Goal: Task Accomplishment & Management: Manage account settings

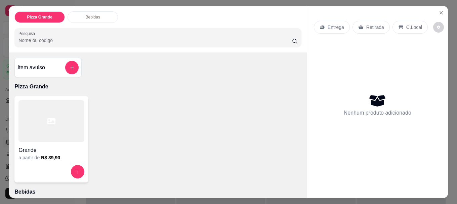
click at [92, 19] on div "Bebidas" at bounding box center [92, 16] width 50 height 11
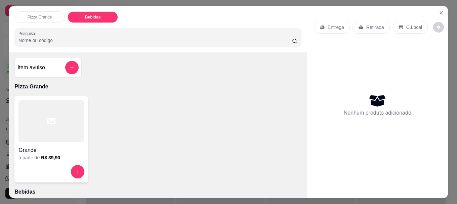
click at [45, 14] on p "Pizza Grande" at bounding box center [40, 16] width 25 height 5
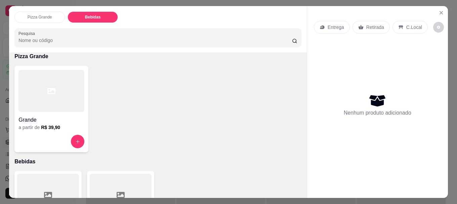
scroll to position [18, 0]
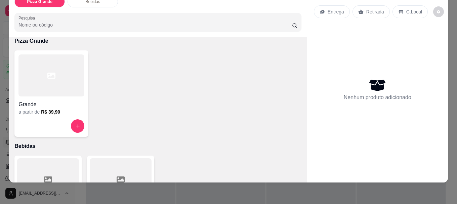
click at [80, 75] on div at bounding box center [51, 75] width 66 height 42
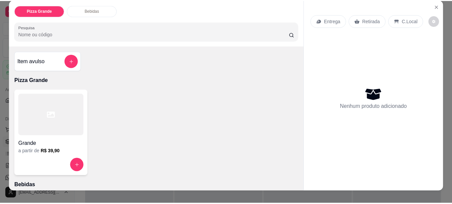
scroll to position [0, 0]
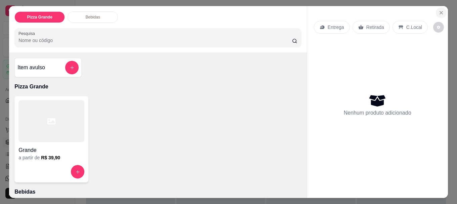
click at [440, 11] on icon "Close" at bounding box center [441, 12] width 3 height 3
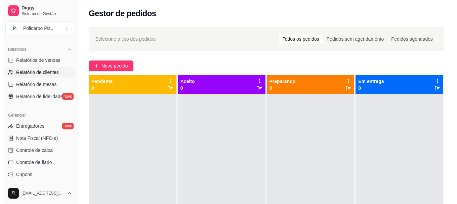
scroll to position [235, 0]
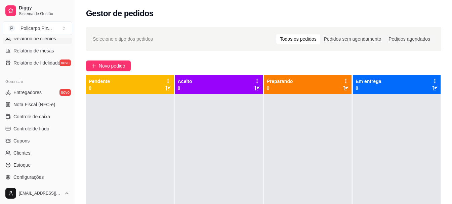
click at [44, 105] on span "Nota Fiscal (NFC-e)" at bounding box center [34, 104] width 42 height 7
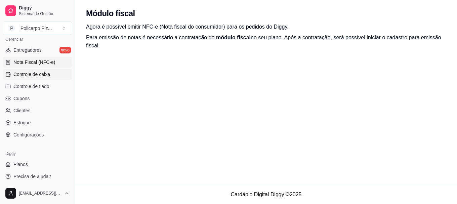
scroll to position [279, 0]
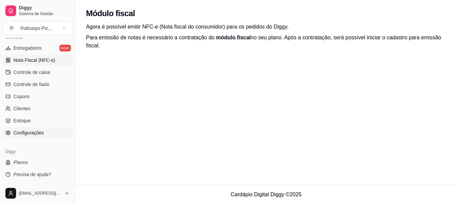
click at [42, 131] on span "Configurações" at bounding box center [28, 132] width 30 height 7
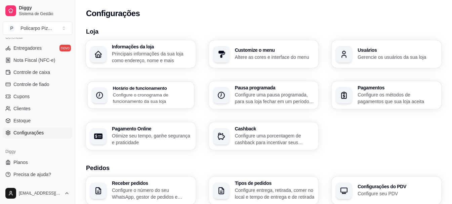
click at [120, 103] on p "Configure o cronograma de funcionamento da sua loja" at bounding box center [151, 97] width 77 height 13
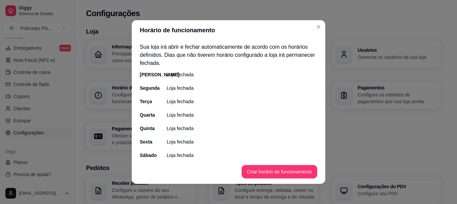
scroll to position [1, 0]
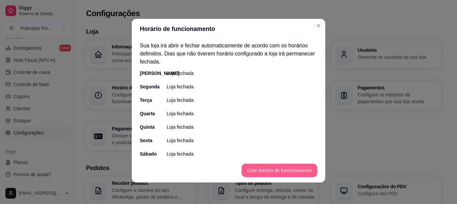
click at [274, 169] on button "Criar horário de funcionamento" at bounding box center [279, 170] width 76 height 13
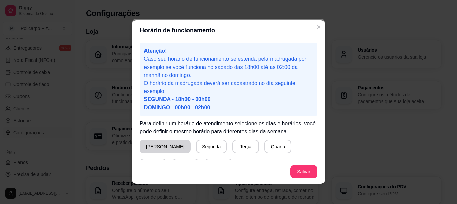
click at [168, 147] on button "[PERSON_NAME]" at bounding box center [165, 146] width 51 height 13
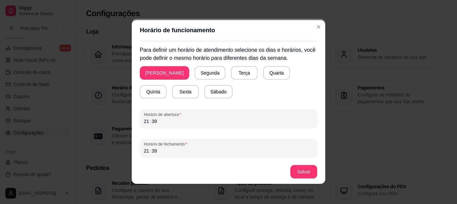
scroll to position [74, 0]
click at [145, 121] on div "21" at bounding box center [146, 120] width 7 height 7
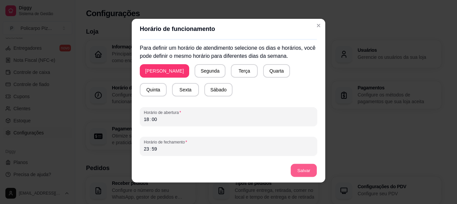
click at [290, 167] on button "Salvar" at bounding box center [303, 170] width 26 height 13
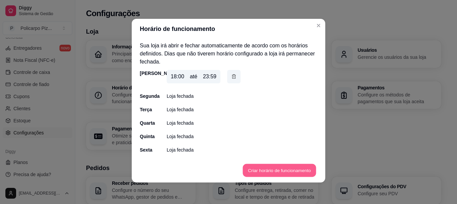
click at [255, 168] on button "Criar horário de funcionamento" at bounding box center [278, 170] width 73 height 13
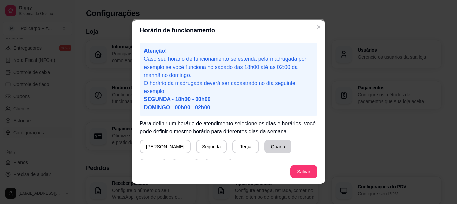
click at [264, 147] on button "Quarta" at bounding box center [277, 146] width 27 height 13
click at [167, 159] on button "Quinta" at bounding box center [153, 165] width 27 height 13
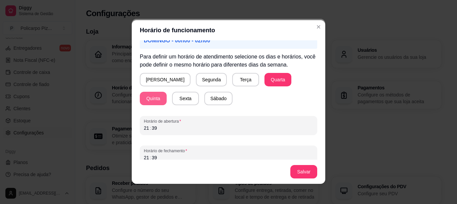
scroll to position [67, 0]
click at [172, 98] on button "Sexta" at bounding box center [185, 98] width 26 height 13
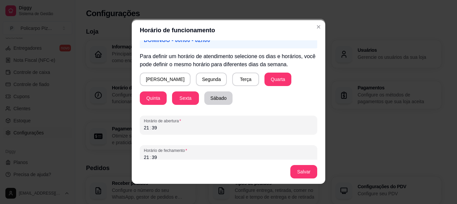
click at [204, 98] on button "Sábado" at bounding box center [218, 97] width 28 height 13
click at [182, 128] on div "21 : 39" at bounding box center [228, 128] width 169 height 8
click at [140, 131] on div "Horário de abertura 21 : 39" at bounding box center [228, 125] width 177 height 19
click at [143, 128] on div "21" at bounding box center [146, 127] width 7 height 7
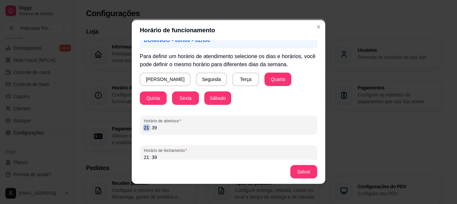
click at [143, 128] on div "21" at bounding box center [146, 127] width 7 height 7
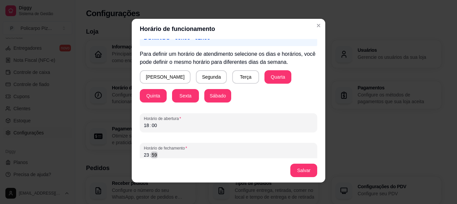
scroll to position [74, 0]
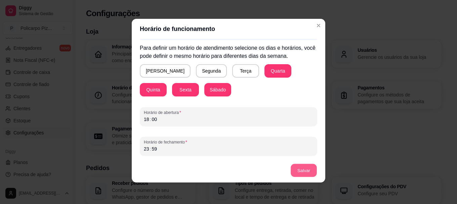
click at [293, 167] on button "Salvar" at bounding box center [303, 170] width 26 height 13
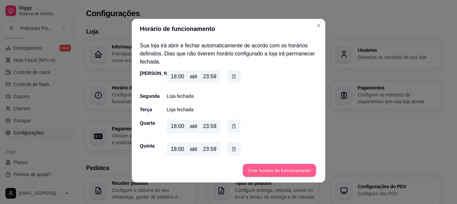
click at [293, 167] on button "Criar horário de funcionamento" at bounding box center [278, 170] width 73 height 13
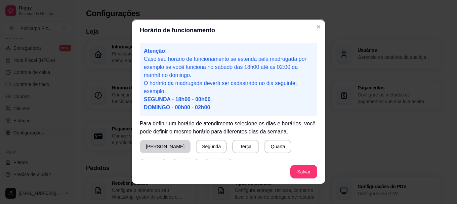
click at [153, 147] on button "[PERSON_NAME]" at bounding box center [165, 146] width 51 height 13
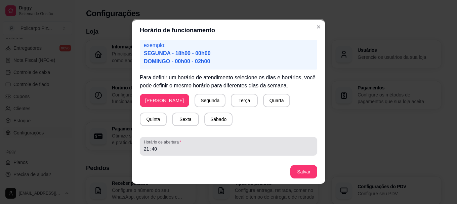
scroll to position [67, 0]
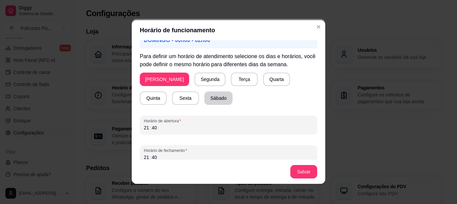
click at [204, 101] on button "Sábado" at bounding box center [218, 97] width 28 height 13
click at [194, 79] on button "Segunda" at bounding box center [209, 79] width 31 height 13
click at [185, 128] on div "21 : 40" at bounding box center [228, 128] width 169 height 8
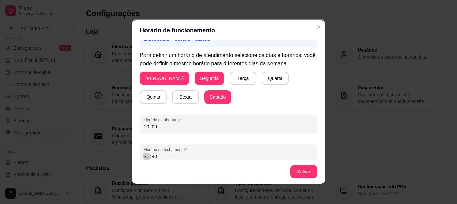
scroll to position [1, 0]
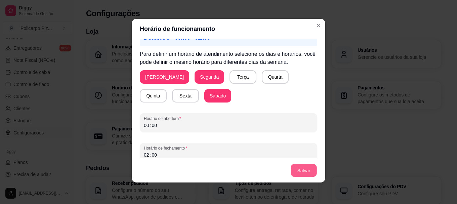
click at [293, 173] on button "Salvar" at bounding box center [303, 170] width 26 height 13
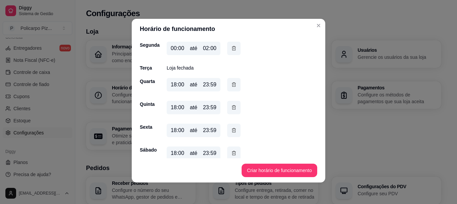
scroll to position [90, 0]
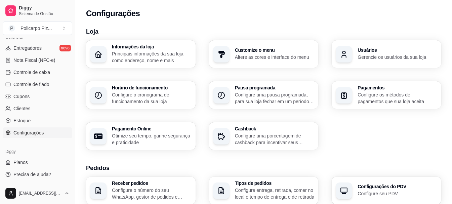
click at [275, 59] on p "Altere as cores e interface do menu" at bounding box center [275, 57] width 80 height 7
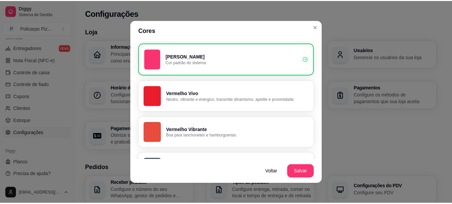
scroll to position [18, 0]
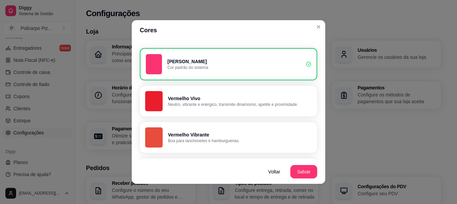
click at [234, 111] on button "Vermelho Vivo Neutro, vibrante e enérgico, transmite dinamismo, apetite e proxi…" at bounding box center [228, 101] width 177 height 31
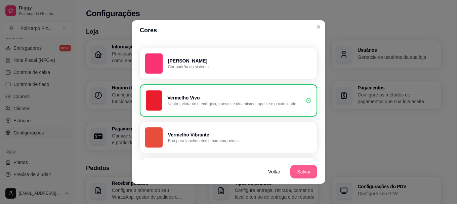
click at [297, 170] on button "Salvar" at bounding box center [303, 171] width 27 height 13
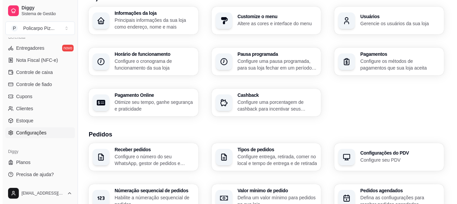
scroll to position [67, 0]
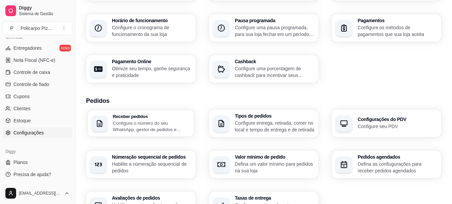
click at [171, 130] on p "Configure o número do seu WhatsApp, gestor de pedidos e outros" at bounding box center [151, 126] width 77 height 13
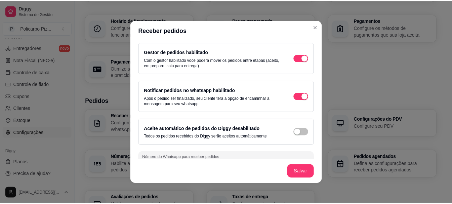
scroll to position [47, 0]
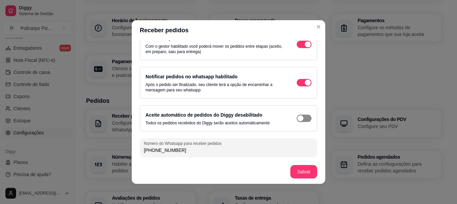
click at [297, 120] on div "button" at bounding box center [300, 118] width 6 height 6
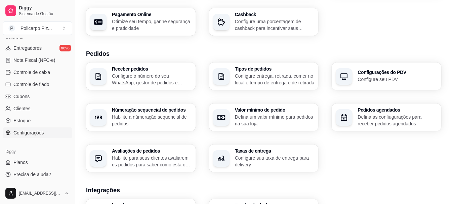
scroll to position [134, 0]
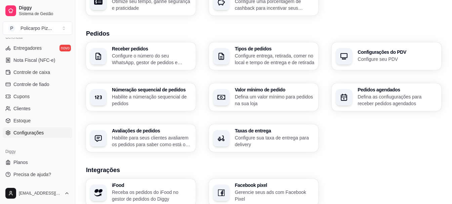
click at [157, 106] on p "Habilite a númeração sequencial de pedidos" at bounding box center [152, 99] width 80 height 13
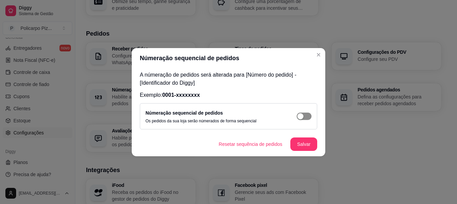
click at [299, 118] on div "button" at bounding box center [300, 116] width 6 height 6
click at [298, 142] on button "Salvar" at bounding box center [303, 143] width 26 height 13
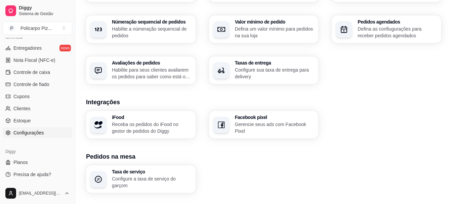
scroll to position [235, 0]
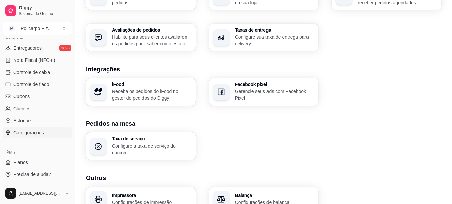
click at [275, 96] on p "Gerencie seus ads com Facebook Pixel" at bounding box center [275, 94] width 80 height 13
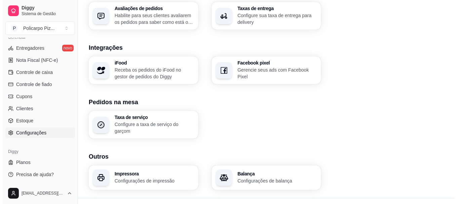
scroll to position [270, 0]
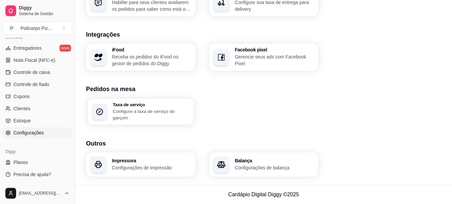
click at [183, 115] on p "Configure a taxa de serviço do garçom" at bounding box center [151, 114] width 77 height 13
click at [175, 161] on h3 "Impressora" at bounding box center [152, 160] width 80 height 5
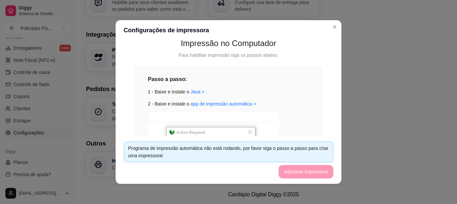
scroll to position [34, 0]
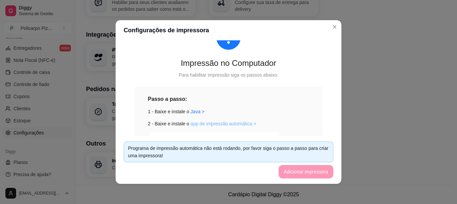
click at [193, 121] on link "app de impressão automática >" at bounding box center [223, 123] width 66 height 5
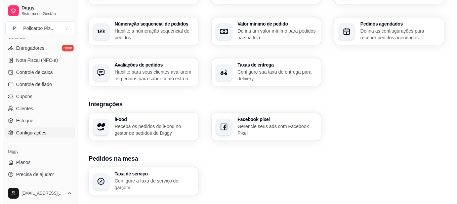
scroll to position [199, 0]
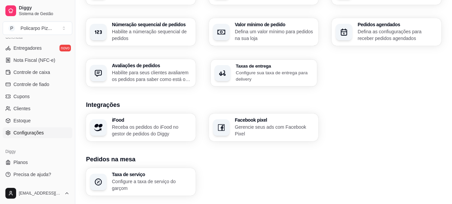
click at [242, 77] on p "Configure sua taxa de entrega para delivery" at bounding box center [273, 75] width 77 height 13
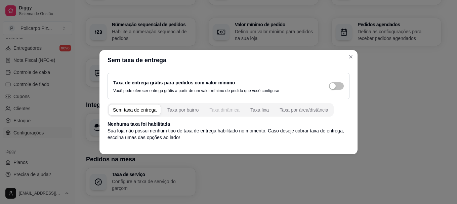
click at [213, 111] on div "Taxa dinâmica" at bounding box center [224, 109] width 30 height 7
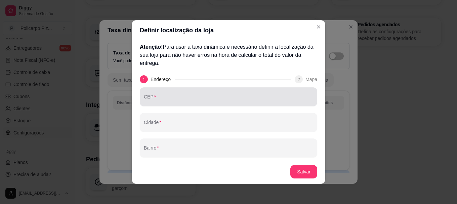
click at [213, 102] on input "CEP" at bounding box center [228, 99] width 169 height 7
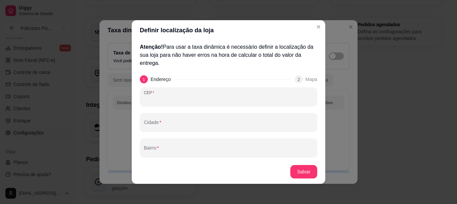
type input "07745-055"
type input "CAIEIRAS"
type input "SP"
type input "350"
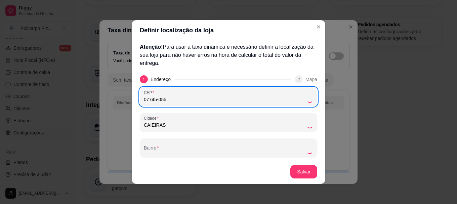
type input "Caieiras"
type input "Laranjeiras"
type input "Rua Pardal ([GEOGRAPHIC_DATA])"
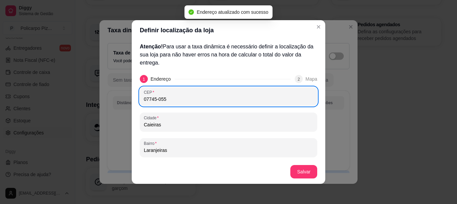
scroll to position [0, 0]
click at [175, 100] on input "07745-055" at bounding box center [228, 99] width 169 height 7
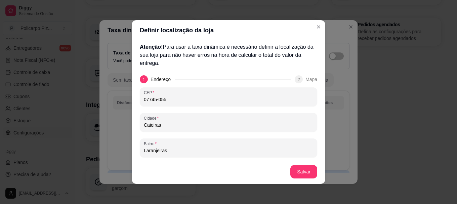
click at [175, 100] on input "07745-055" at bounding box center [228, 99] width 169 height 7
type input "07745-180"
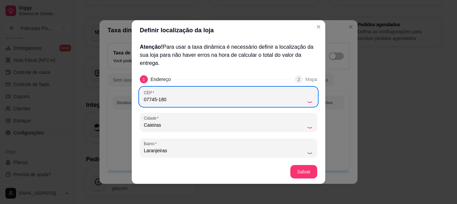
type input "Rua Anu"
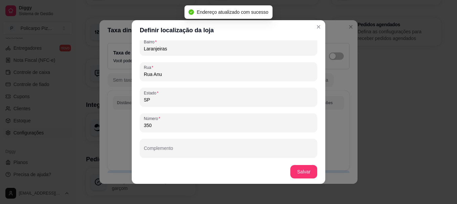
scroll to position [102, 0]
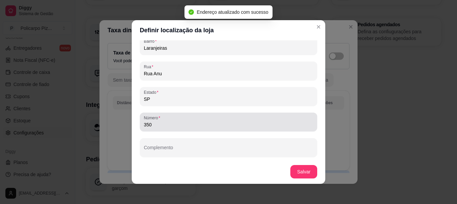
click at [191, 130] on div "Número 350" at bounding box center [228, 121] width 177 height 19
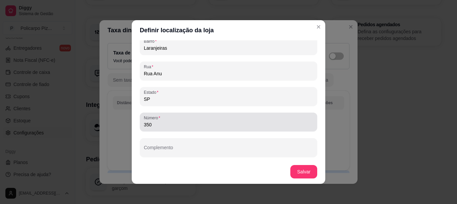
click at [191, 130] on div "Número 350" at bounding box center [228, 121] width 177 height 19
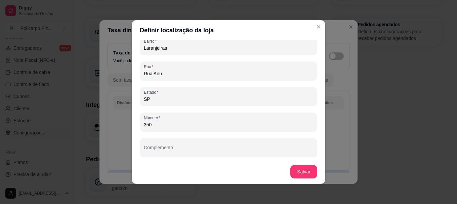
click at [191, 130] on div "Número 350" at bounding box center [228, 121] width 177 height 19
click at [191, 127] on input "350" at bounding box center [228, 124] width 169 height 7
click at [191, 126] on input "350" at bounding box center [228, 124] width 169 height 7
type input "120"
click at [296, 173] on button "Salvar" at bounding box center [303, 171] width 27 height 13
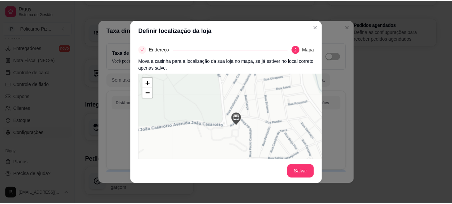
scroll to position [0, 0]
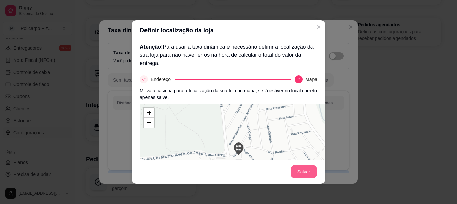
click at [305, 170] on button "Salvar" at bounding box center [303, 171] width 26 height 13
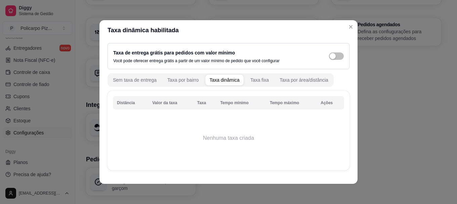
click at [151, 104] on th "Valor da taxa" at bounding box center [170, 102] width 45 height 13
click at [281, 82] on div "Taxa por área/distância" at bounding box center [303, 80] width 49 height 7
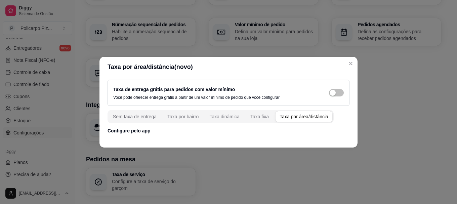
click at [296, 122] on span "button" at bounding box center [303, 116] width 57 height 11
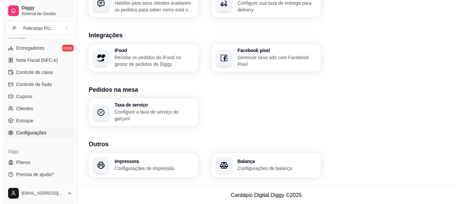
scroll to position [270, 0]
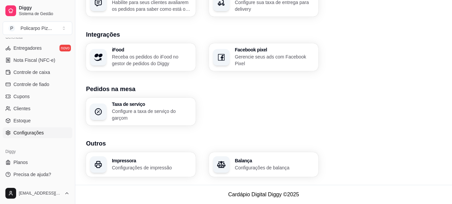
click at [173, 161] on h3 "Impressora" at bounding box center [152, 160] width 80 height 5
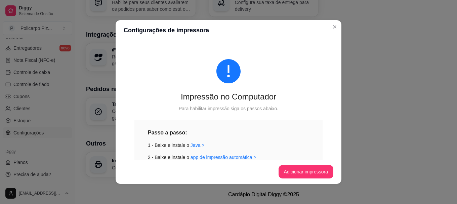
scroll to position [267, 0]
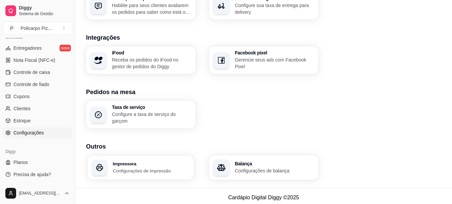
click at [122, 171] on p "Configurações de impressão" at bounding box center [151, 170] width 77 height 6
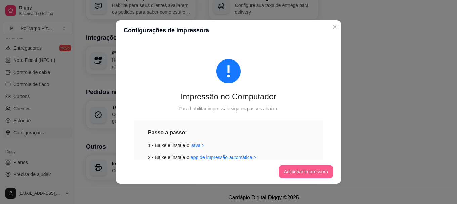
click at [289, 173] on button "Adicionar impressora" at bounding box center [305, 171] width 55 height 13
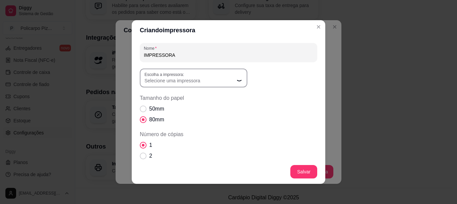
click at [175, 83] on span "Selecione uma impressora" at bounding box center [189, 80] width 90 height 7
click at [237, 77] on icon "button" at bounding box center [239, 77] width 5 height 5
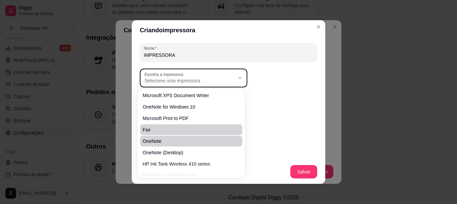
scroll to position [0, 0]
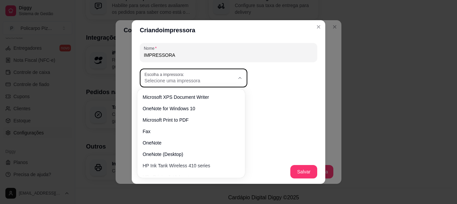
click at [212, 81] on span "Selecione uma impressora" at bounding box center [189, 80] width 90 height 7
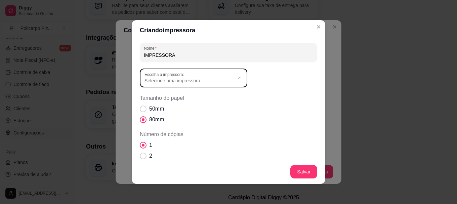
click at [254, 79] on div "Escolha a impressora: Microsoft XPS Document Writer OneNote for Windows 10 Micr…" at bounding box center [228, 78] width 177 height 19
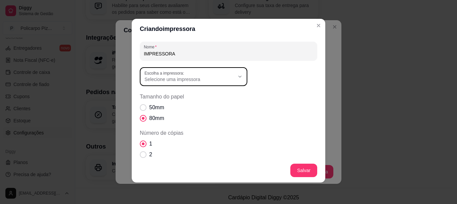
click at [310, 166] on button "Salvar" at bounding box center [303, 170] width 27 height 13
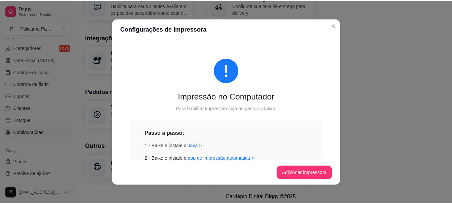
scroll to position [1, 0]
